Goal: Contribute content

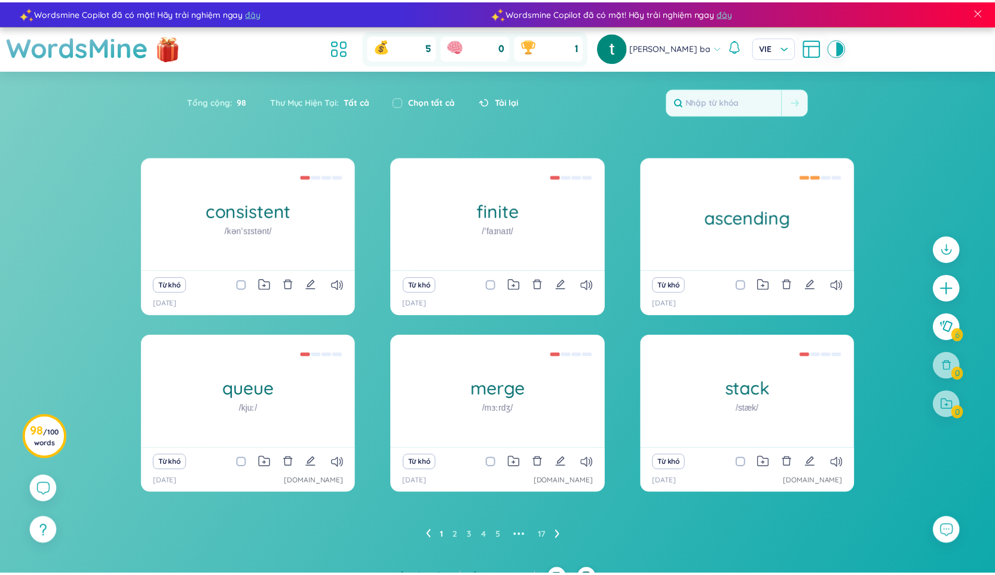
scroll to position [18, 0]
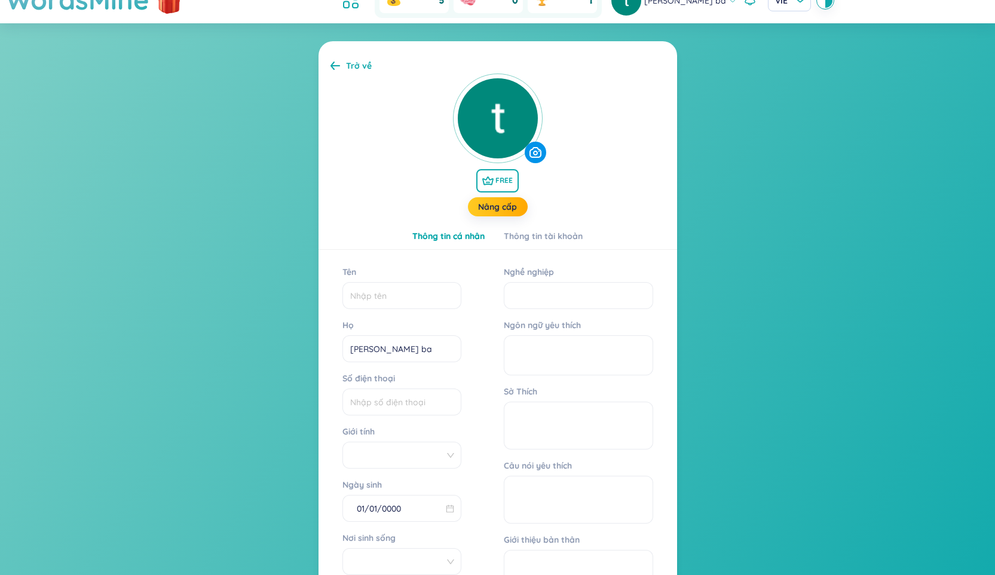
scroll to position [57, 0]
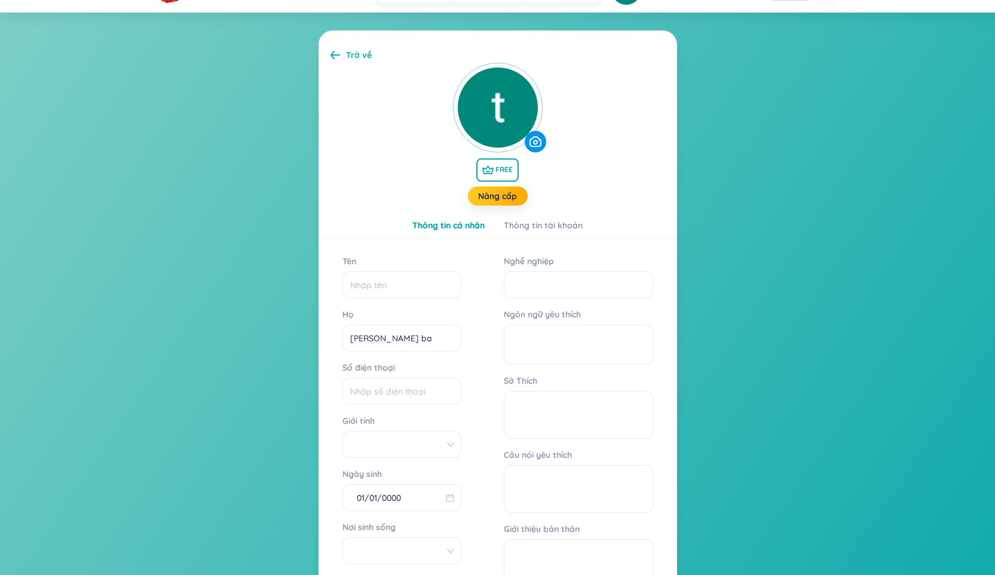
click at [509, 172] on span "FREE" at bounding box center [497, 169] width 42 height 23
click at [337, 51] on icon at bounding box center [336, 54] width 10 height 9
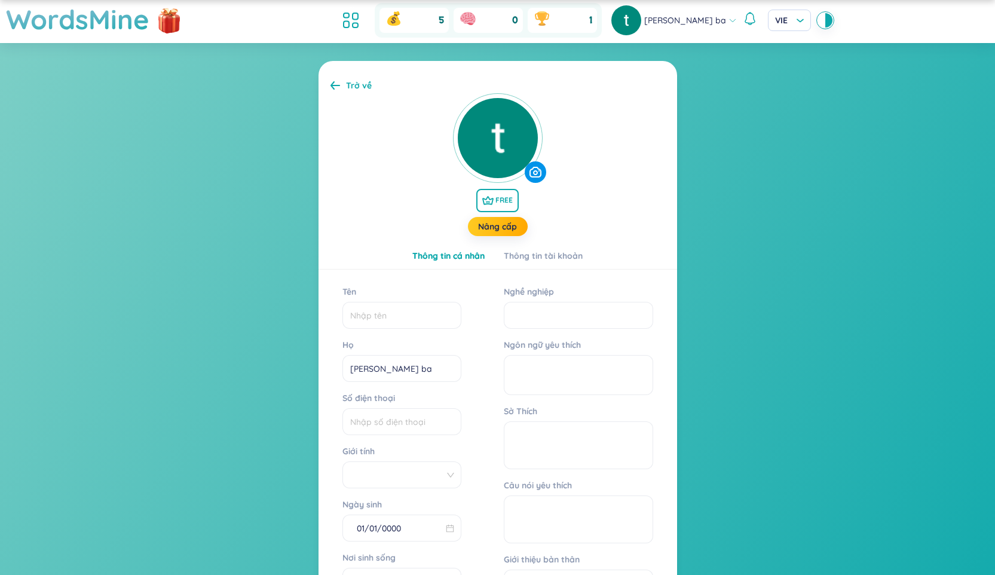
scroll to position [0, 0]
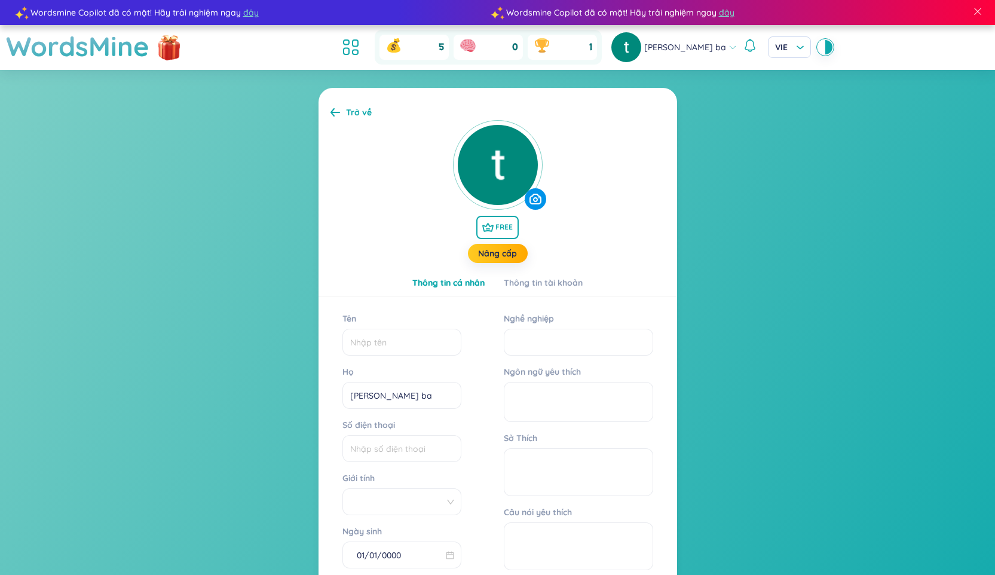
click at [332, 109] on icon at bounding box center [336, 112] width 10 height 9
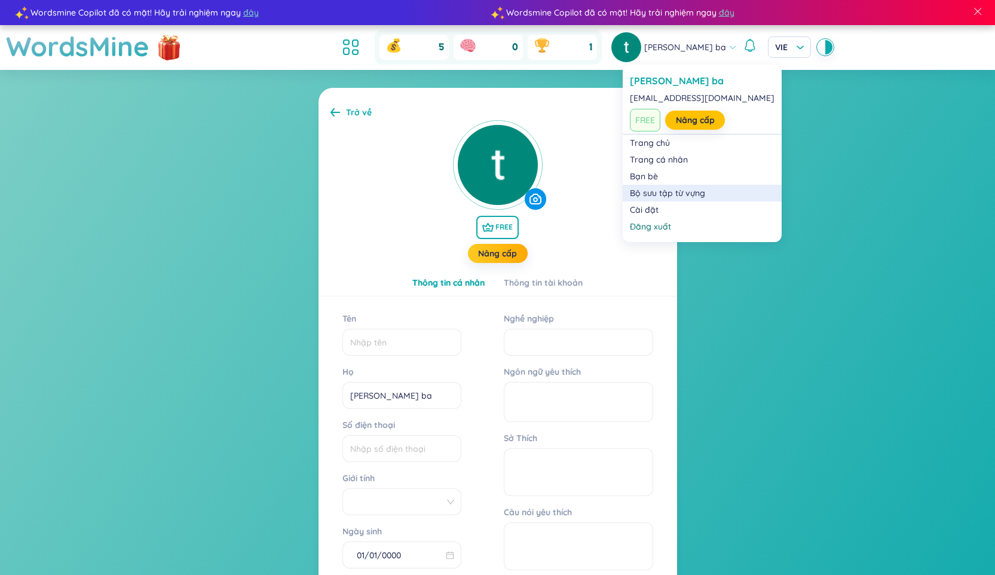
click at [665, 194] on link "Bộ sưu tập từ vựng" at bounding box center [702, 193] width 145 height 12
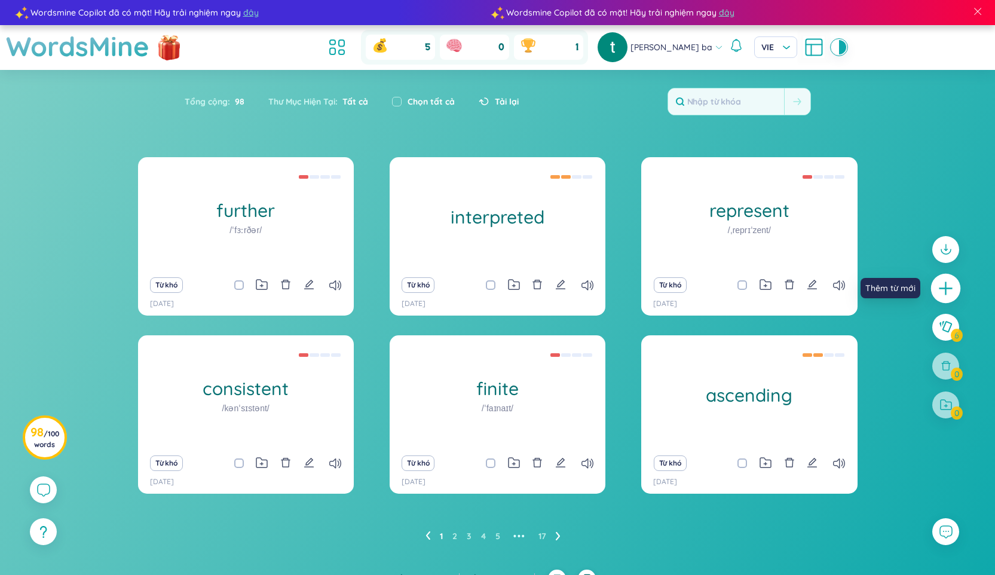
click at [953, 288] on icon "plus" at bounding box center [946, 288] width 17 height 17
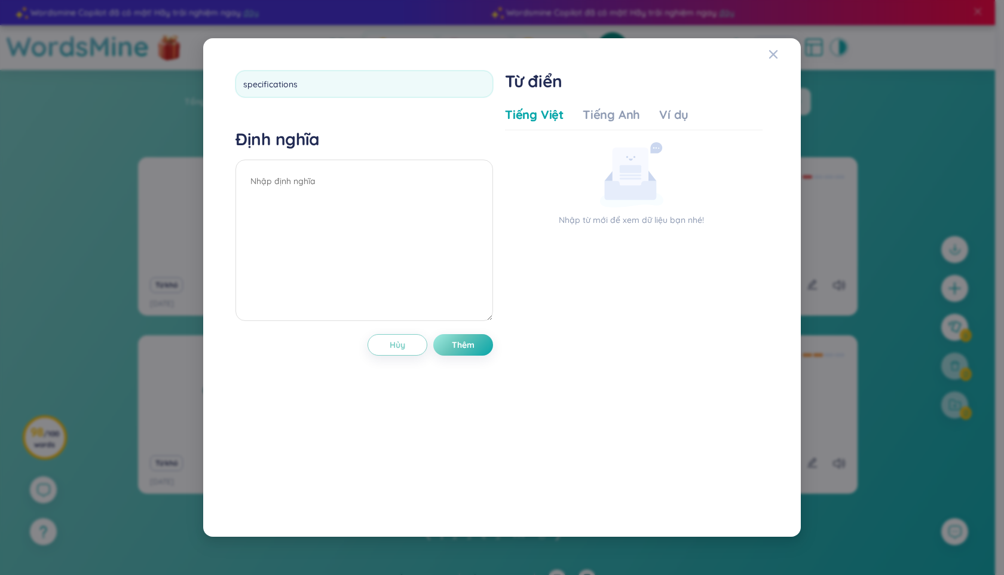
type input "specifications"
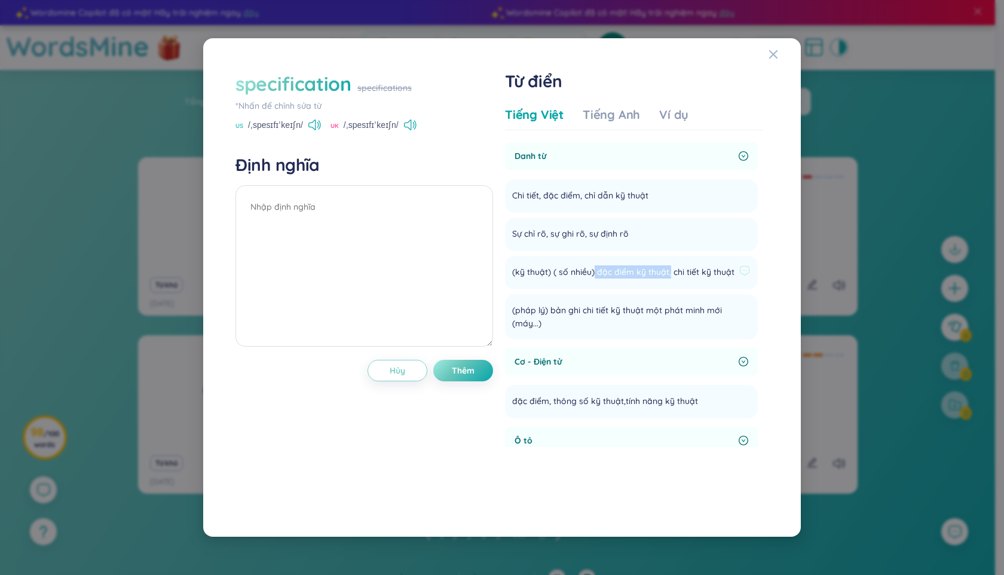
drag, startPoint x: 595, startPoint y: 273, endPoint x: 670, endPoint y: 273, distance: 74.7
click at [670, 273] on span "(kỹ thuật) ( số nhiều) đặc điểm kỹ thuật, chi tiết kỹ thuật" at bounding box center [623, 272] width 222 height 14
copy span "đặc điểm kỹ thuật,"
click at [316, 199] on textarea at bounding box center [365, 265] width 258 height 161
paste textarea "đặc điểm kỹ thuật,"
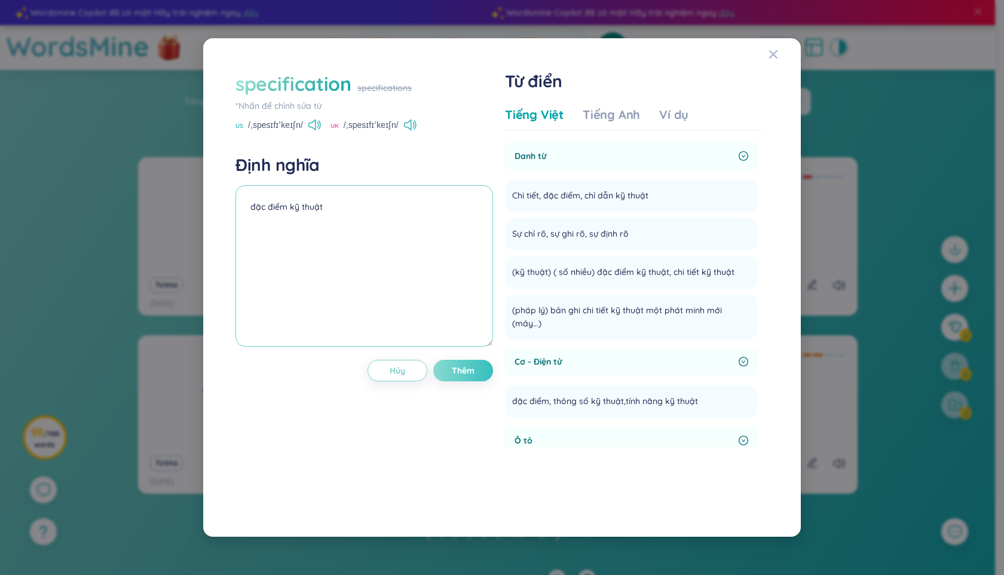
type textarea "đặc điểm kỹ thuật"
click at [457, 369] on span "Thêm" at bounding box center [463, 371] width 23 height 12
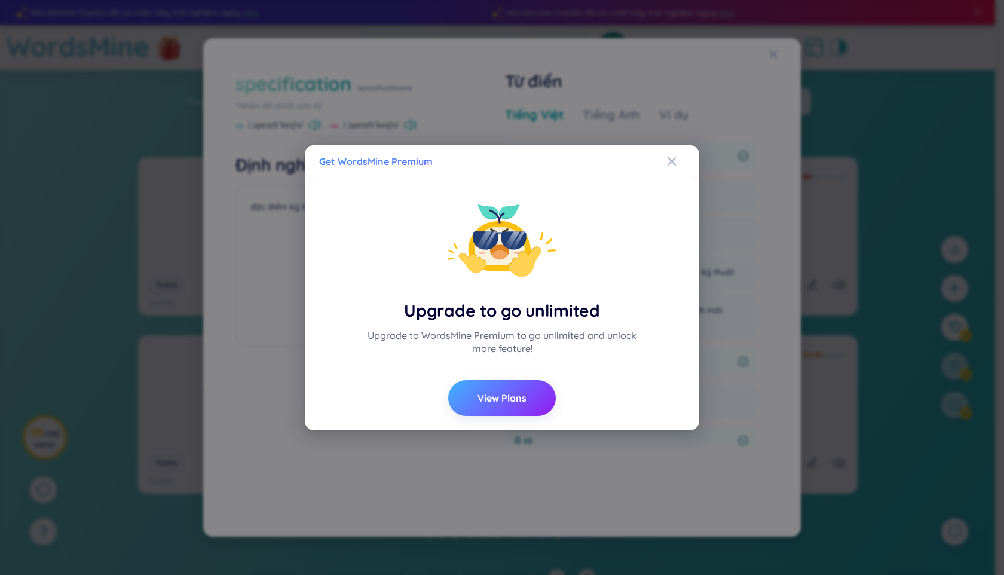
click at [524, 398] on span "View Plans" at bounding box center [502, 398] width 49 height 13
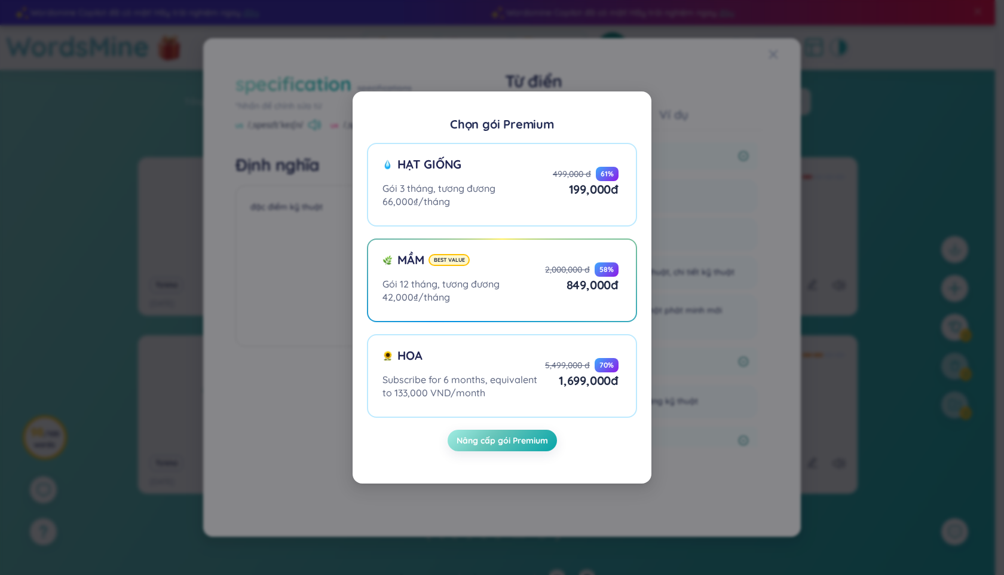
click at [727, 161] on div "Chọn gói Premium Hạt giống Gói 3 tháng, tương đương 66,000₫/tháng 499,000 đ 61 …" at bounding box center [502, 287] width 1004 height 575
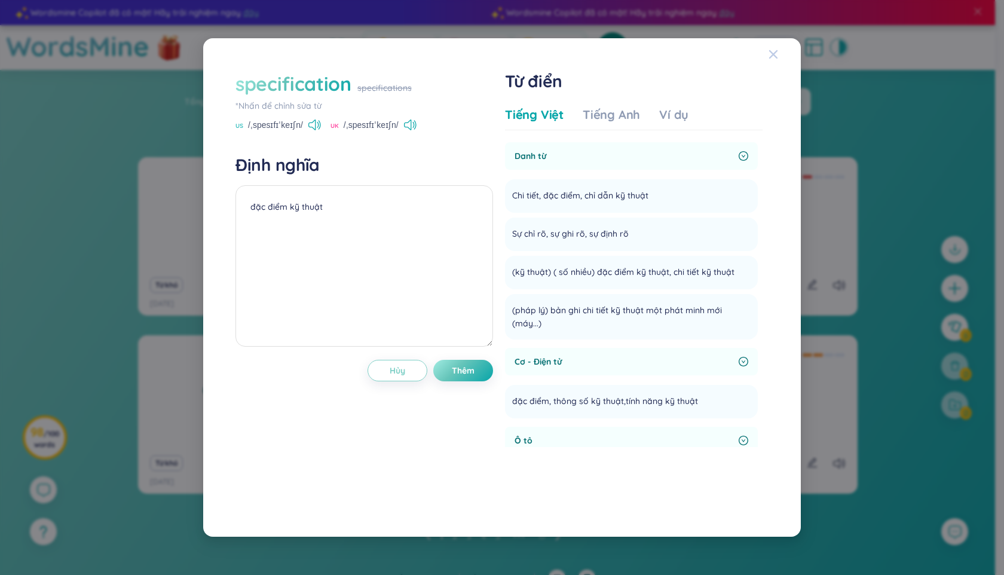
click at [774, 57] on icon "Close" at bounding box center [774, 55] width 10 height 10
